Goal: Find specific page/section: Find specific page/section

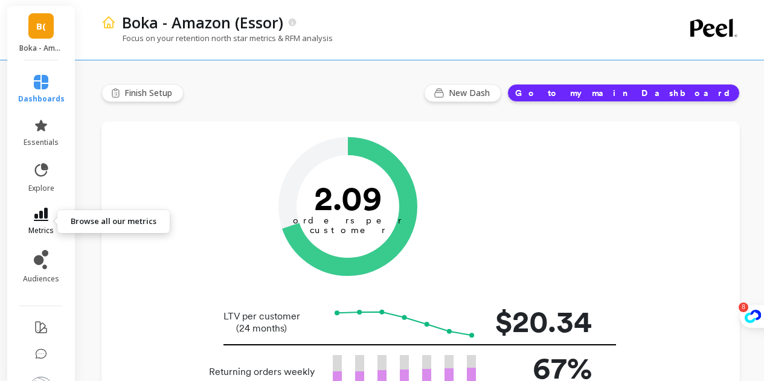
click at [47, 227] on span "metrics" at bounding box center [40, 231] width 25 height 10
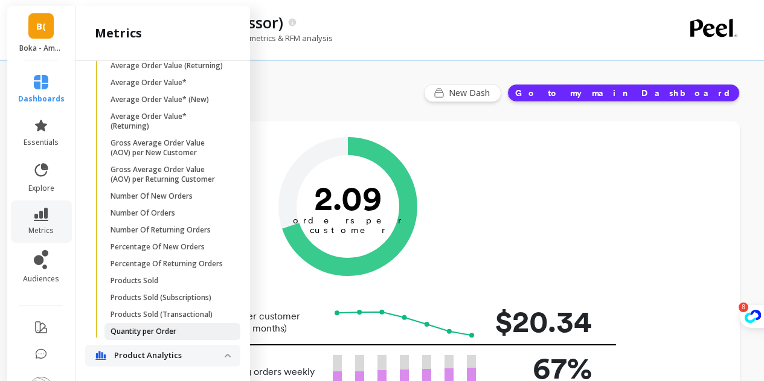
scroll to position [415, 0]
click at [162, 205] on link "Number Of New Orders" at bounding box center [172, 196] width 136 height 17
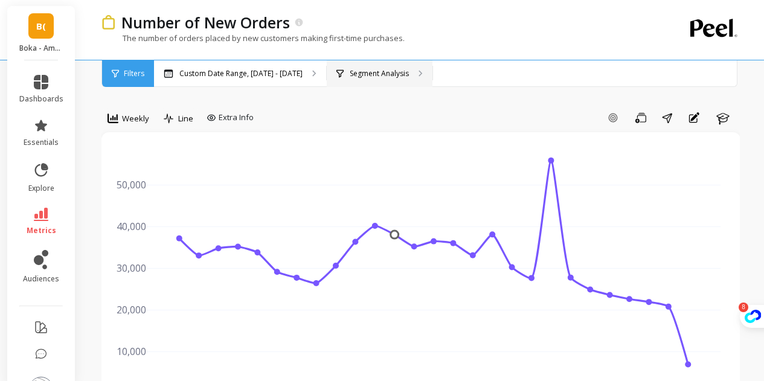
click at [380, 69] on p "Segment Analysis" at bounding box center [379, 74] width 59 height 10
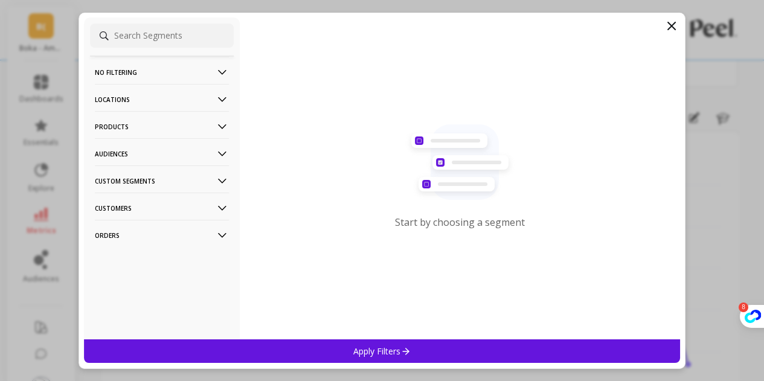
click at [176, 121] on p "Products" at bounding box center [162, 126] width 134 height 31
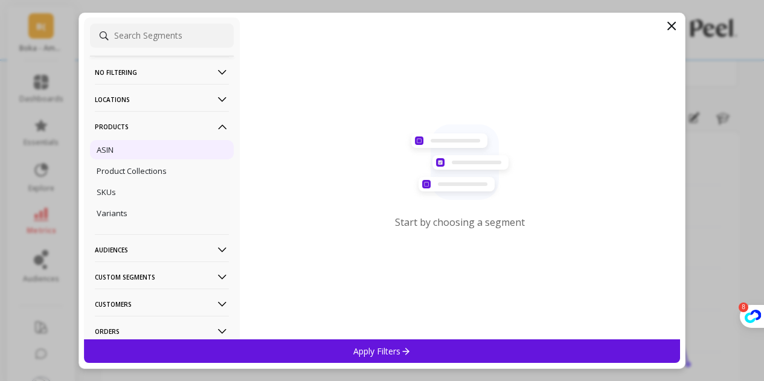
click at [159, 145] on div "ASIN" at bounding box center [162, 149] width 144 height 19
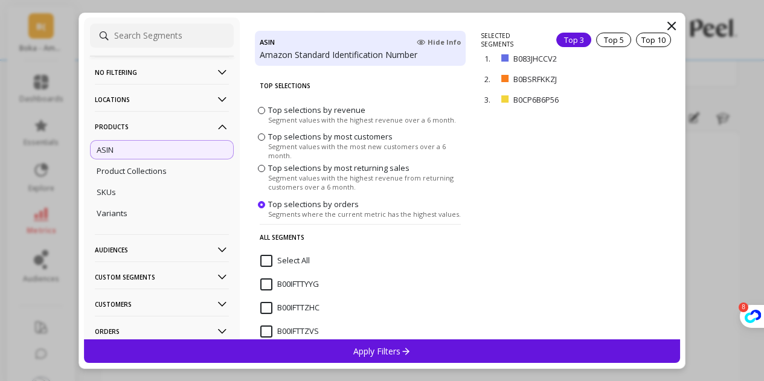
click at [305, 263] on input "Select All" at bounding box center [284, 261] width 49 height 12
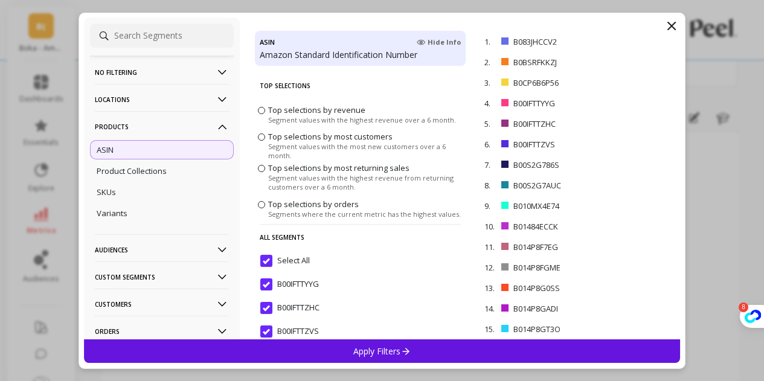
click at [347, 113] on span "Top selections by revenue" at bounding box center [316, 109] width 97 height 11
click at [0, 0] on input "Top selections by revenue Segment values with the highest revenue over a 6 mont…" at bounding box center [0, 0] width 0 height 0
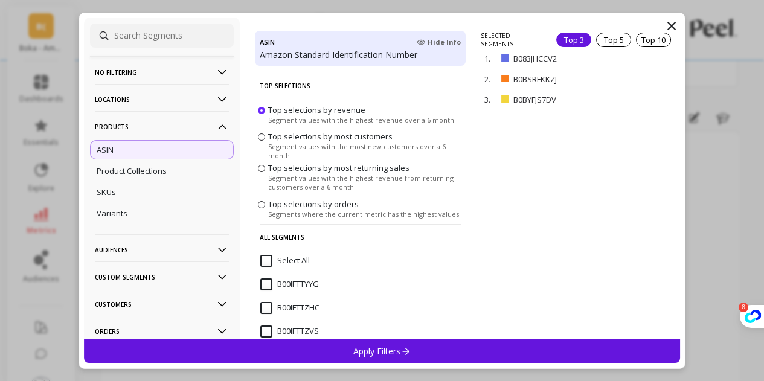
click at [262, 168] on span at bounding box center [261, 168] width 7 height 7
click at [0, 0] on input "Top selections by most returning sales Segment values with the highest revenue …" at bounding box center [0, 0] width 0 height 0
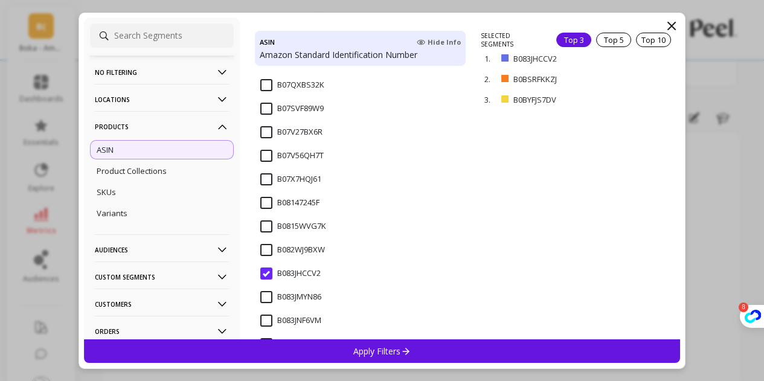
scroll to position [907, 0]
click at [444, 203] on div "B0815WVG7K" at bounding box center [360, 208] width 211 height 36
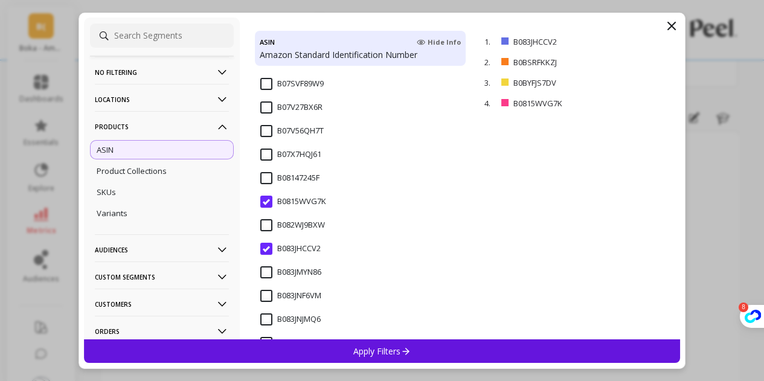
scroll to position [0, 0]
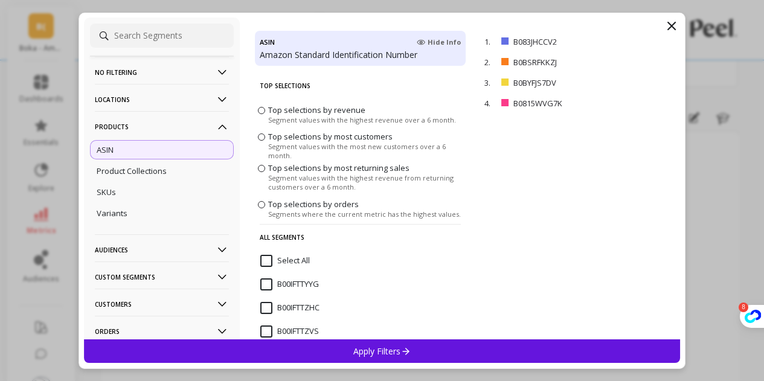
click at [269, 256] on input "Select All" at bounding box center [284, 261] width 49 height 12
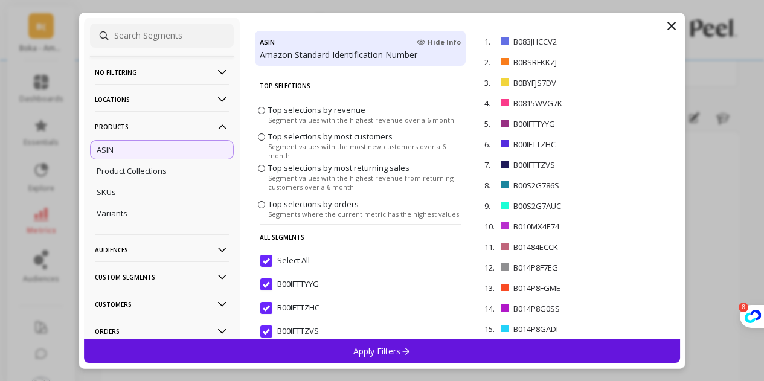
click at [269, 256] on input "Select All" at bounding box center [284, 261] width 49 height 12
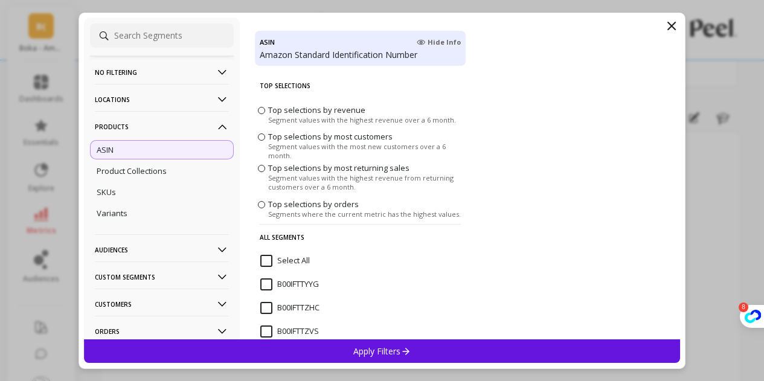
click at [312, 240] on p "All Segments" at bounding box center [360, 237] width 201 height 26
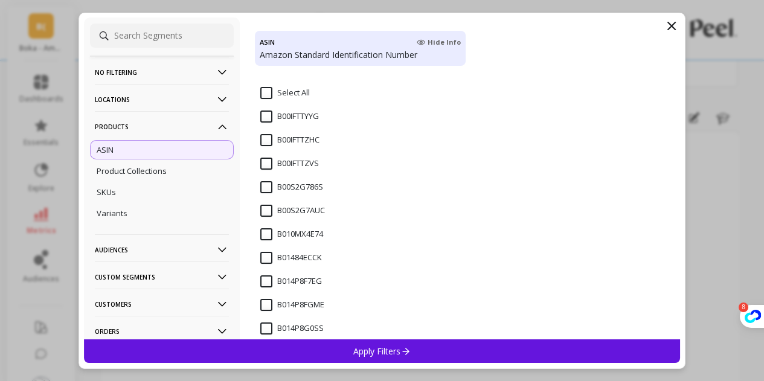
scroll to position [169, 0]
click at [671, 28] on icon at bounding box center [671, 26] width 14 height 14
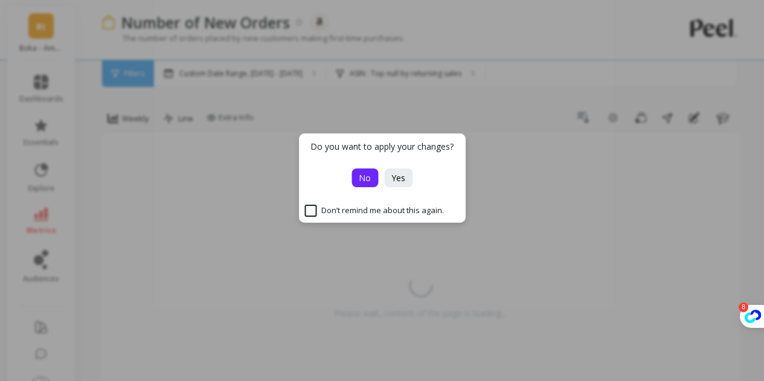
click at [372, 176] on button "No" at bounding box center [364, 177] width 27 height 19
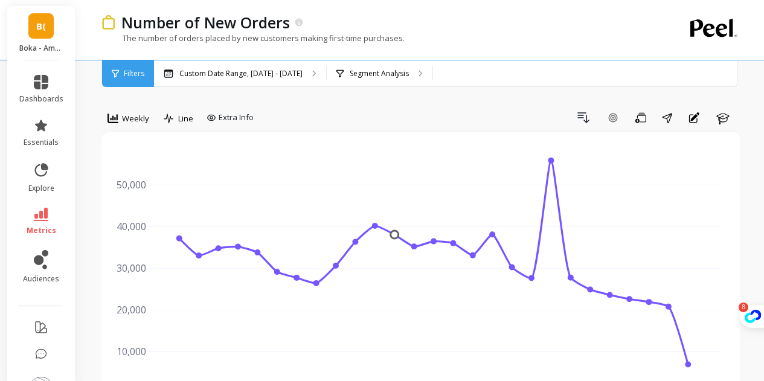
click at [35, 205] on li "metrics" at bounding box center [41, 221] width 59 height 42
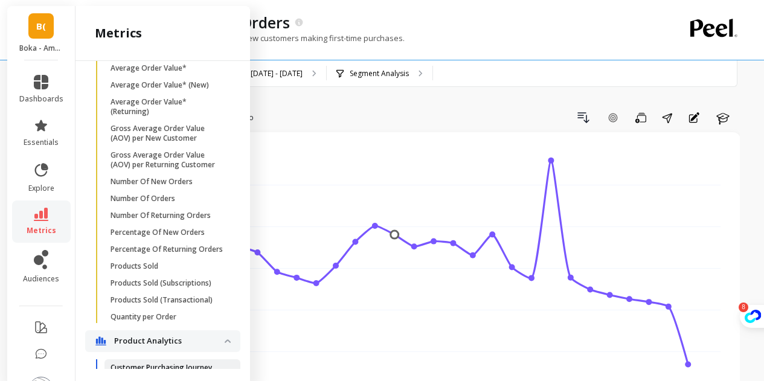
scroll to position [427, 0]
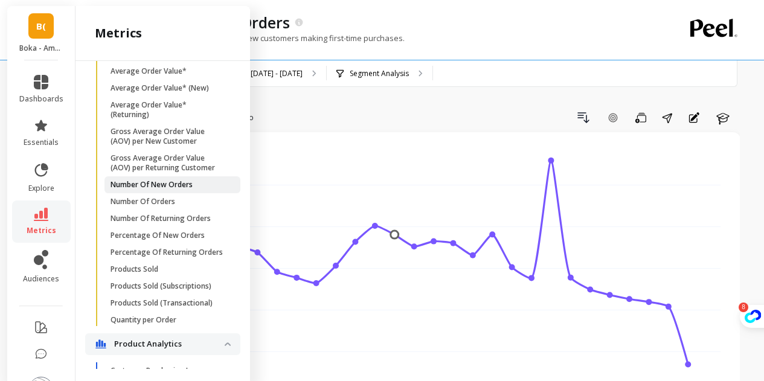
click at [185, 190] on p "Number Of New Orders" at bounding box center [151, 185] width 82 height 10
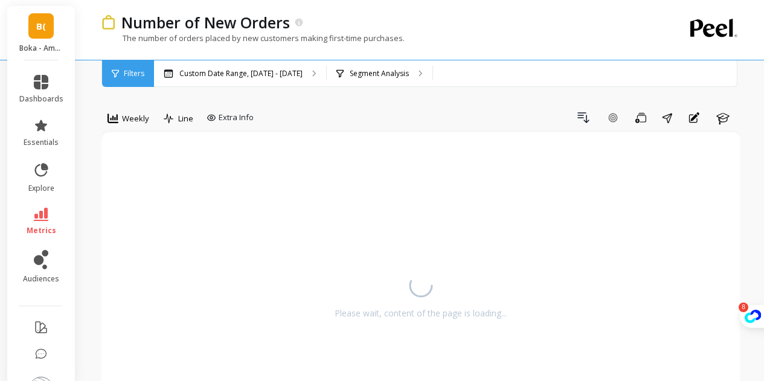
click at [37, 74] on li "dashboards" at bounding box center [41, 89] width 59 height 43
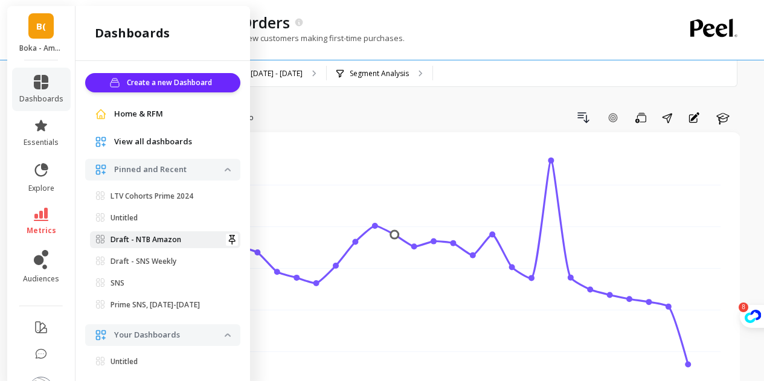
click at [164, 238] on p "Draft - NTB Amazon" at bounding box center [145, 240] width 71 height 10
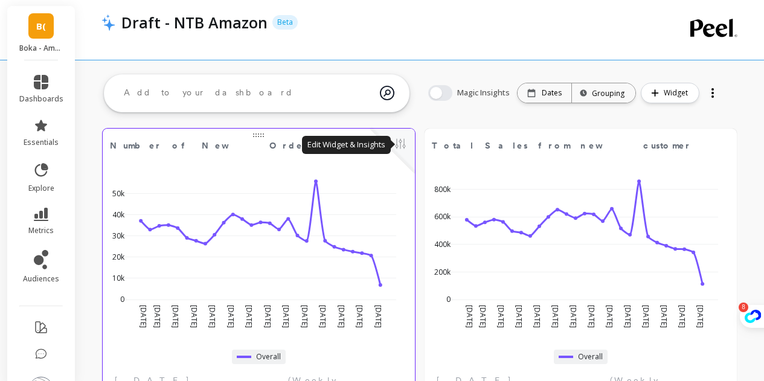
click at [398, 142] on button at bounding box center [400, 144] width 14 height 17
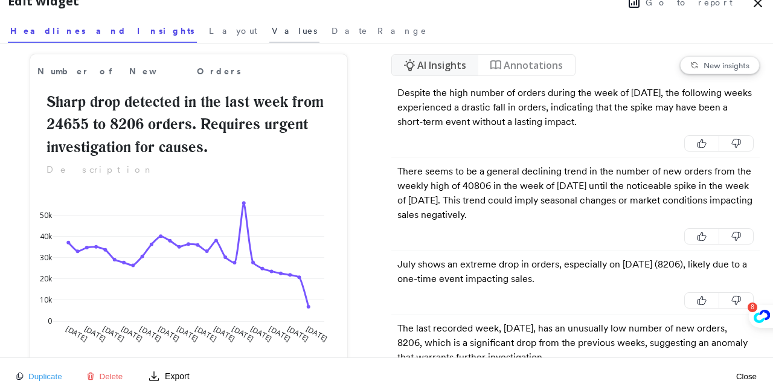
click at [272, 34] on span "Values" at bounding box center [294, 31] width 45 height 12
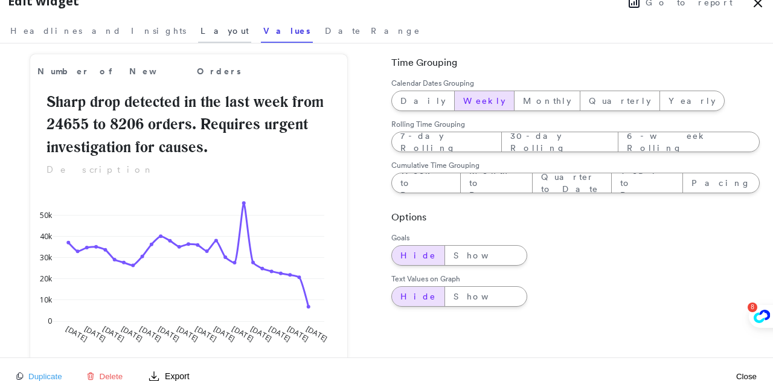
click at [200, 36] on span "Layout" at bounding box center [224, 31] width 48 height 12
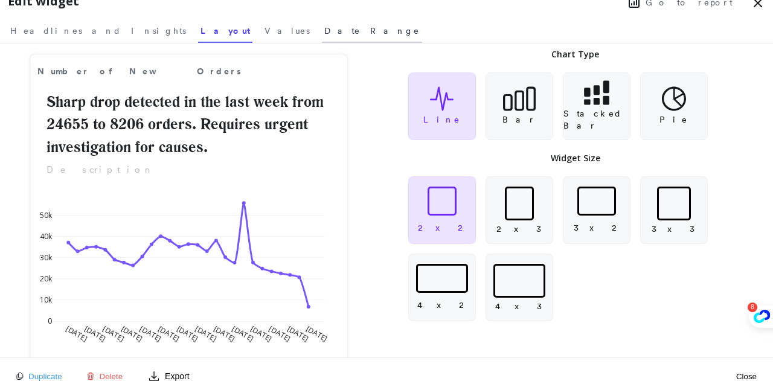
click at [324, 33] on span "Date Range" at bounding box center [371, 31] width 95 height 12
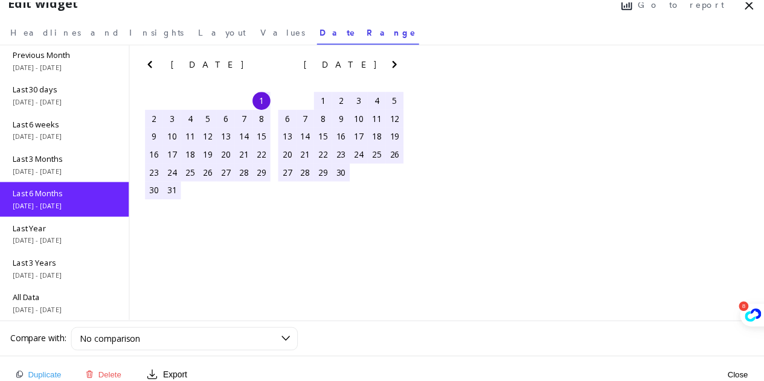
scroll to position [72, 0]
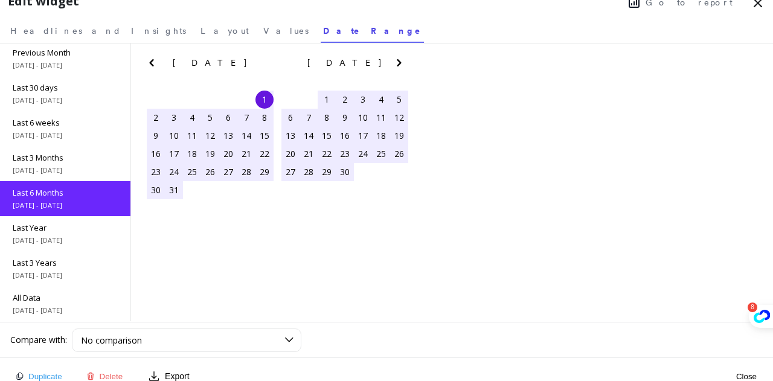
click at [404, 65] on icon "Next Month" at bounding box center [399, 63] width 14 height 14
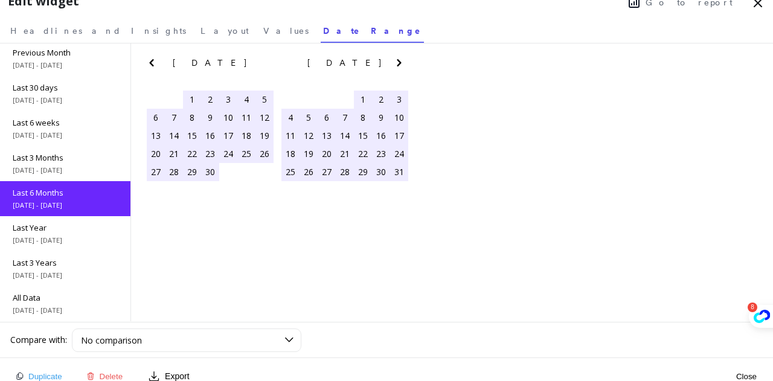
click at [398, 65] on icon "Next Month" at bounding box center [399, 62] width 4 height 7
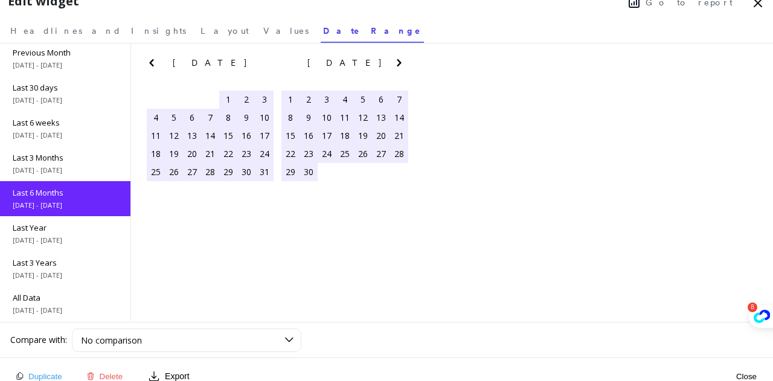
click at [398, 65] on icon "Next Month" at bounding box center [399, 62] width 4 height 7
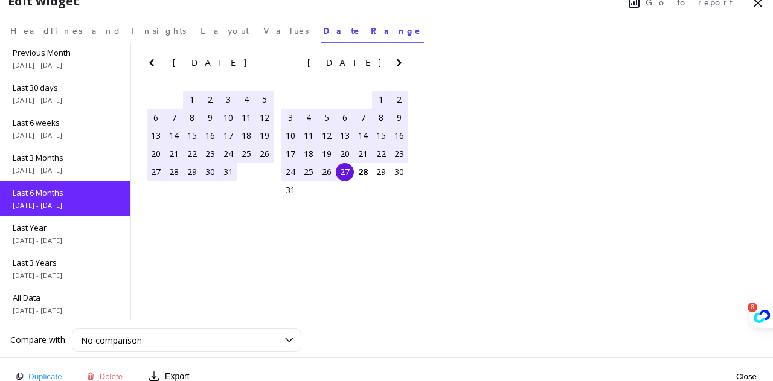
click at [757, 5] on icon at bounding box center [757, 3] width 14 height 14
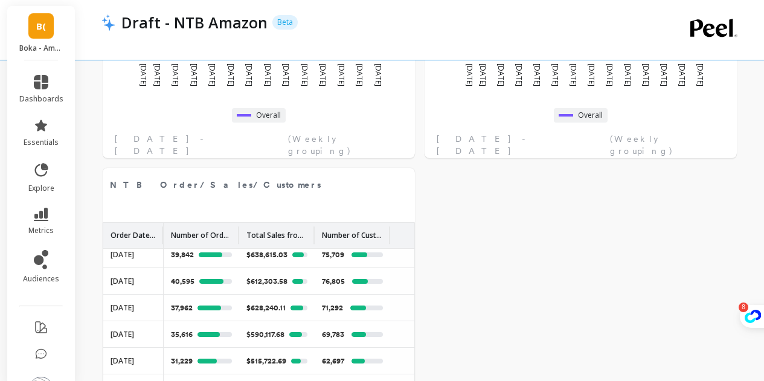
scroll to position [311, 0]
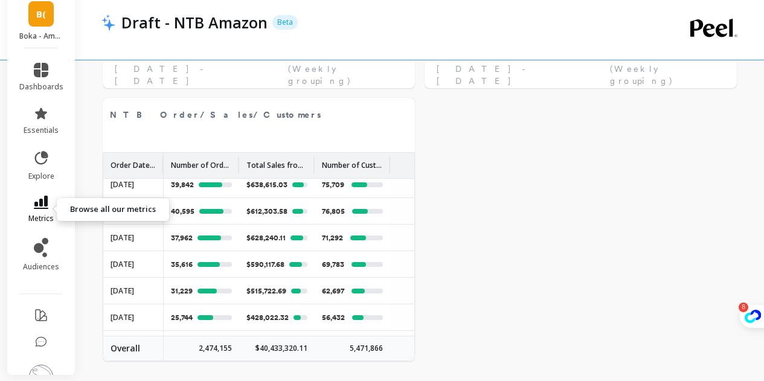
click at [34, 207] on icon at bounding box center [41, 202] width 14 height 13
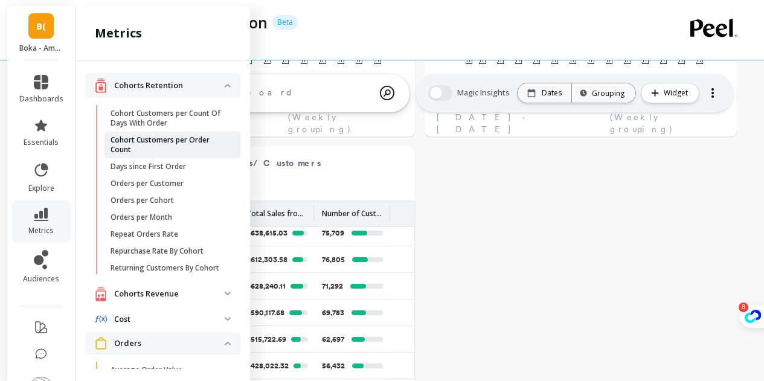
scroll to position [251, 0]
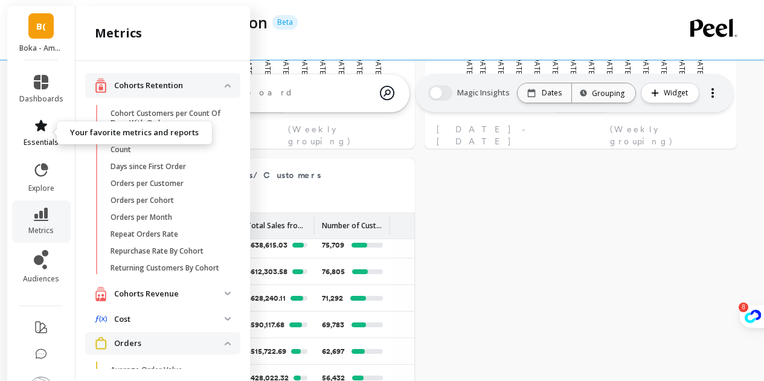
click at [30, 135] on link "essentials" at bounding box center [41, 132] width 44 height 29
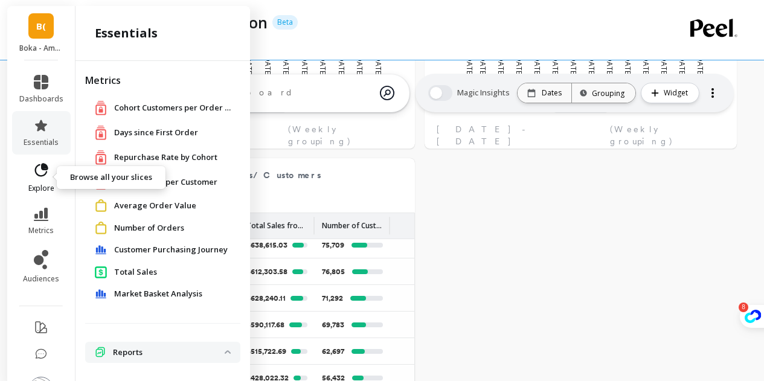
click at [31, 184] on span "explore" at bounding box center [41, 189] width 26 height 10
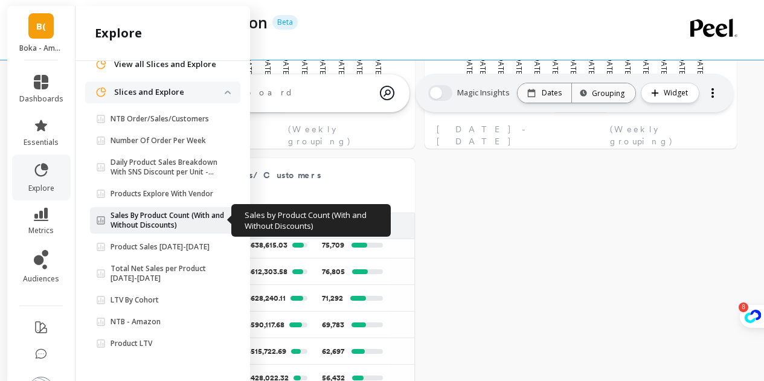
scroll to position [0, 0]
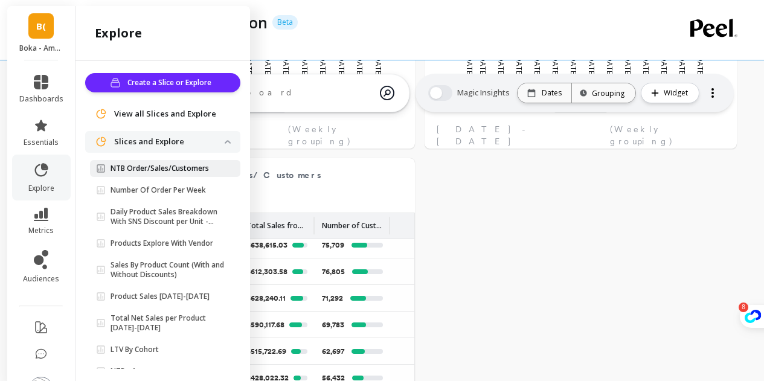
click at [177, 168] on p "NTB Order/Sales/Customers" at bounding box center [159, 169] width 98 height 10
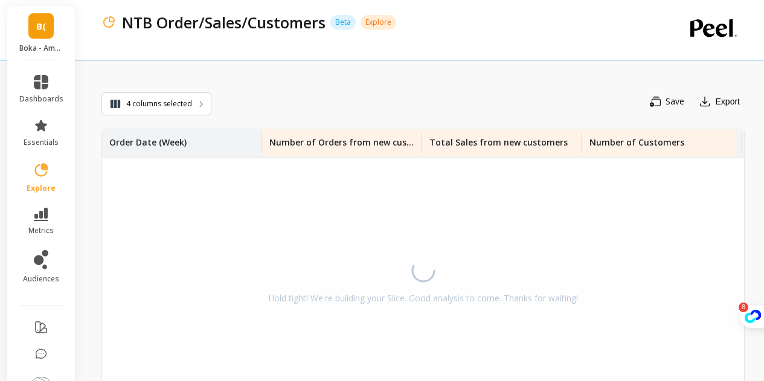
scroll to position [34, 0]
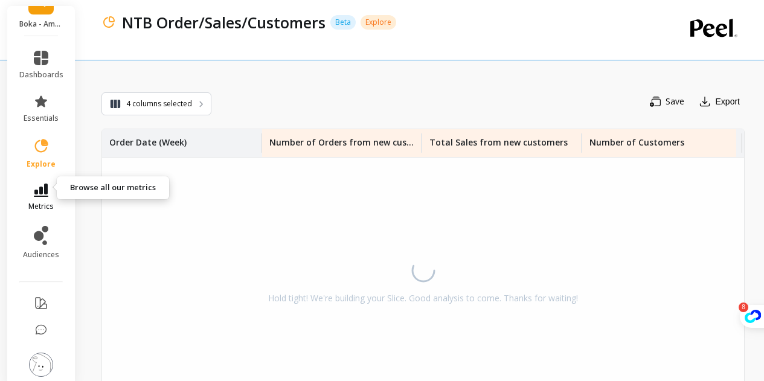
click at [34, 184] on icon at bounding box center [41, 190] width 14 height 13
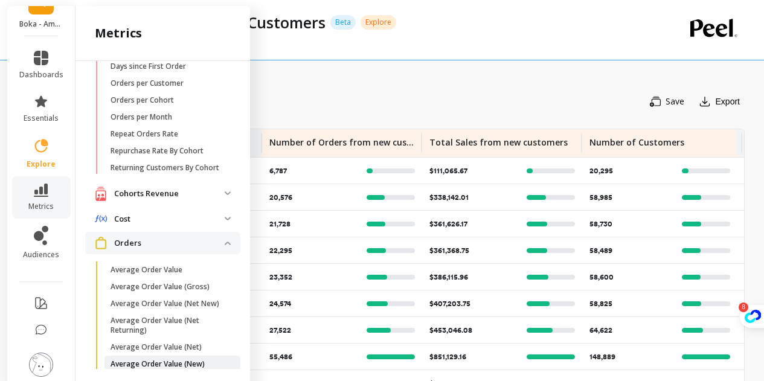
scroll to position [0, 0]
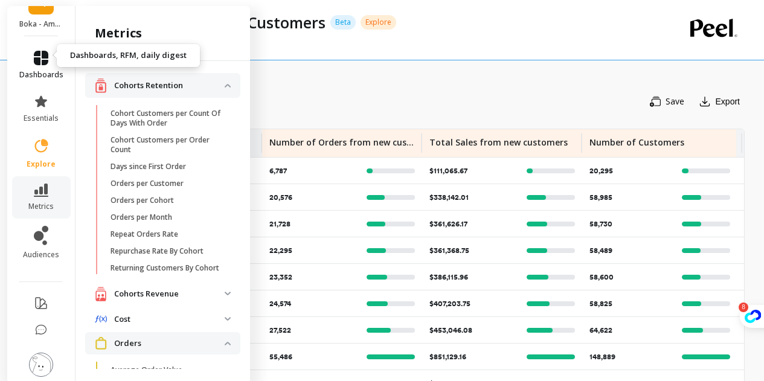
click at [34, 51] on icon at bounding box center [41, 58] width 14 height 14
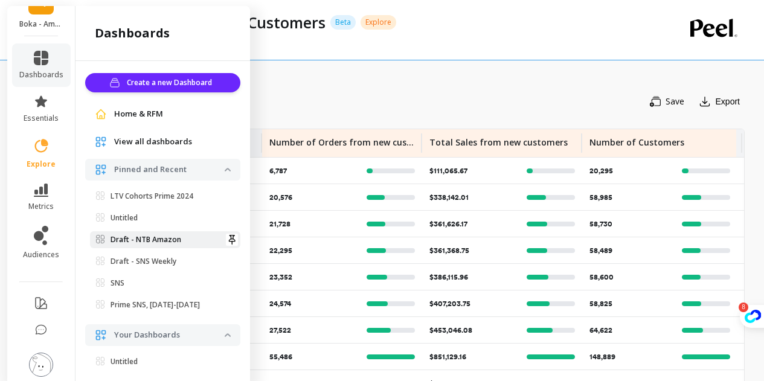
click at [170, 240] on p "Draft - NTB Amazon" at bounding box center [145, 240] width 71 height 10
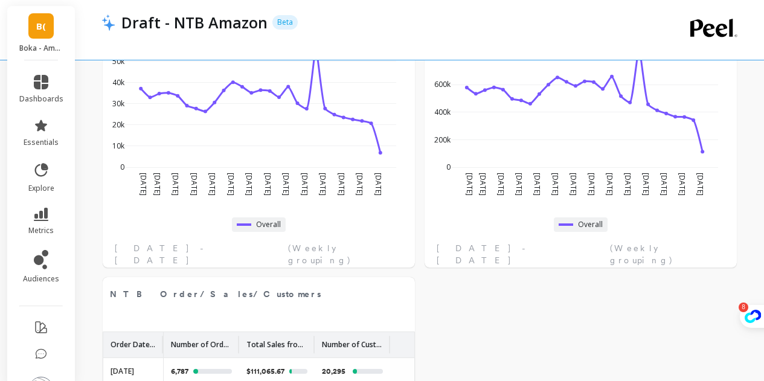
scroll to position [181, 0]
